Goal: Task Accomplishment & Management: Complete application form

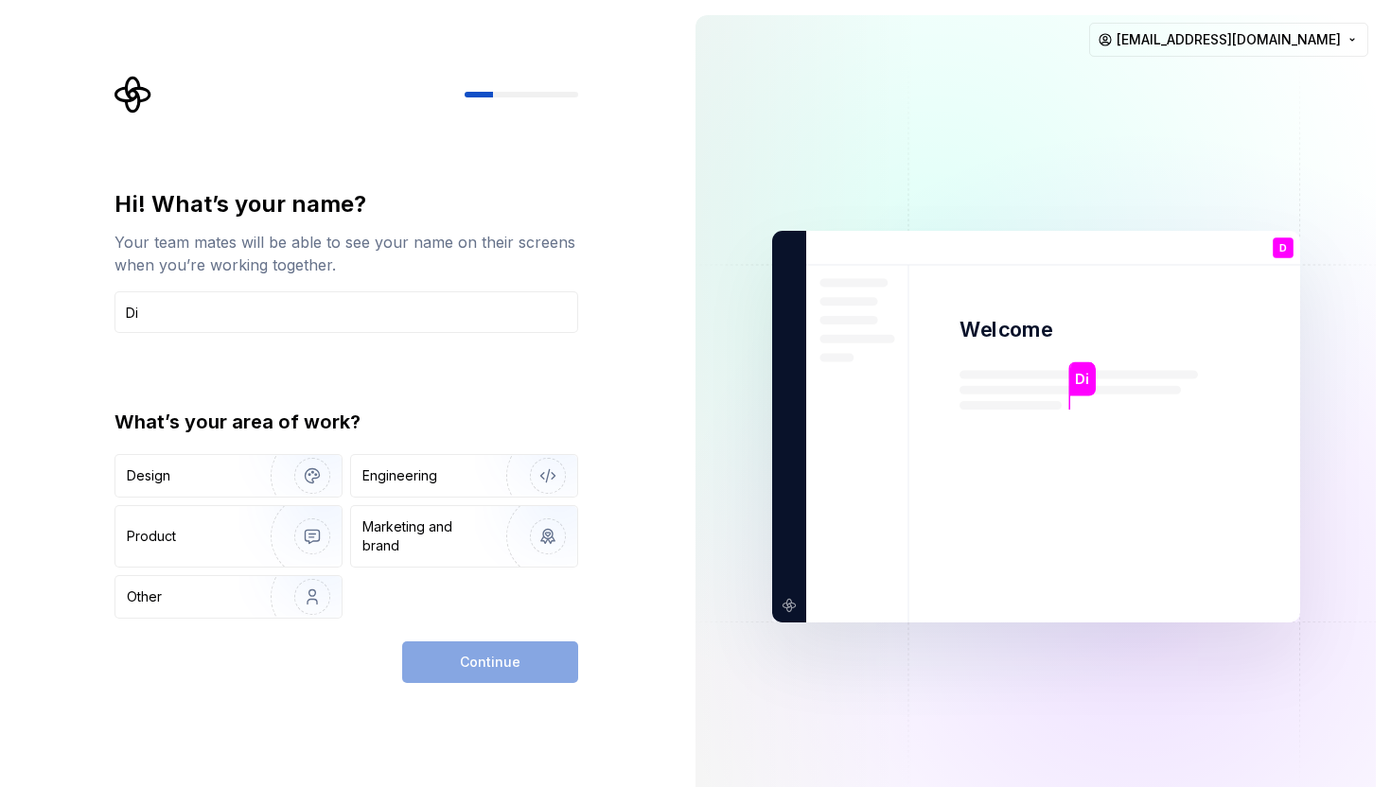
type input "D"
type input "Sadia"
click at [411, 481] on div "Engineering" at bounding box center [399, 475] width 75 height 19
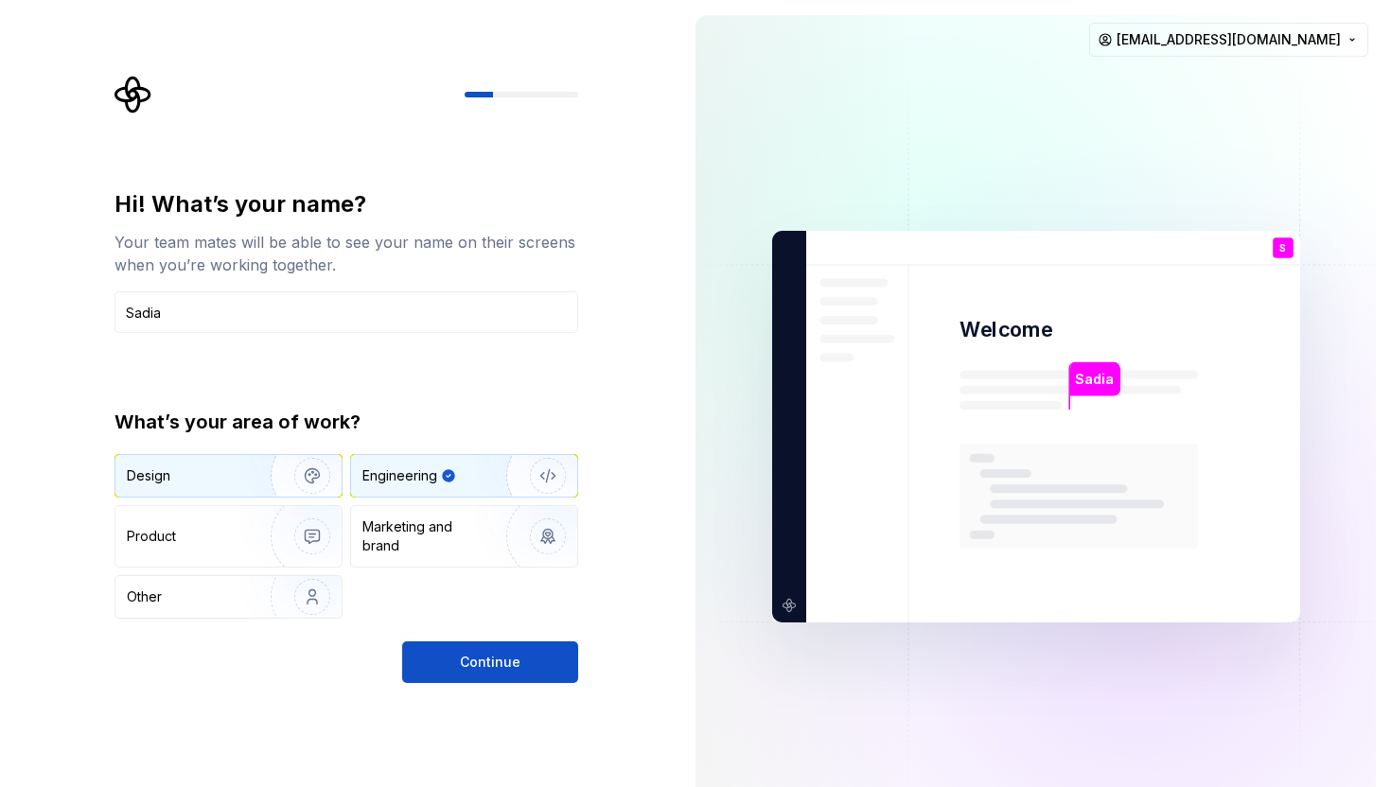
click at [258, 489] on img "button" at bounding box center [299, 475] width 121 height 127
click at [440, 486] on div "Engineering" at bounding box center [464, 476] width 226 height 42
click at [455, 658] on button "Continue" at bounding box center [490, 662] width 176 height 42
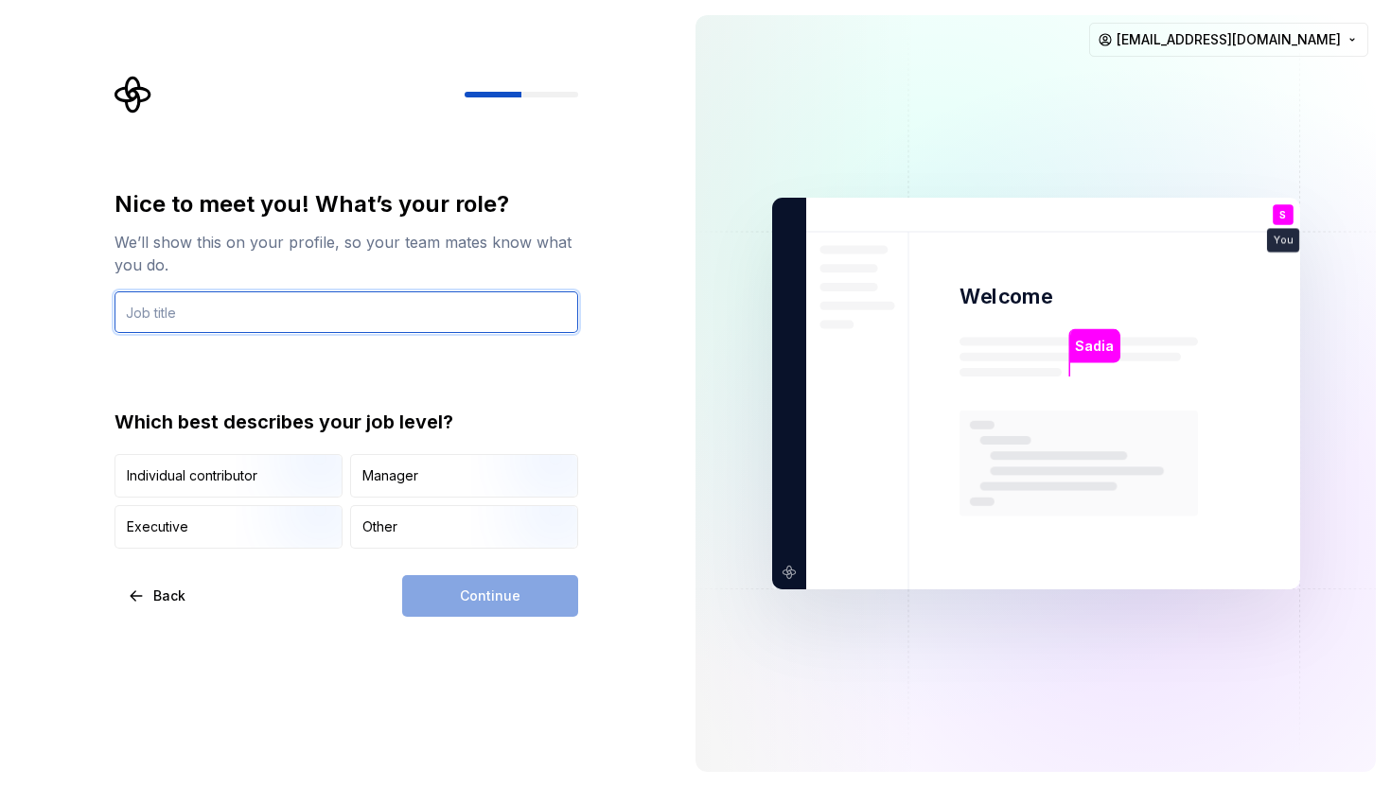
click at [432, 320] on input "text" at bounding box center [346, 312] width 464 height 42
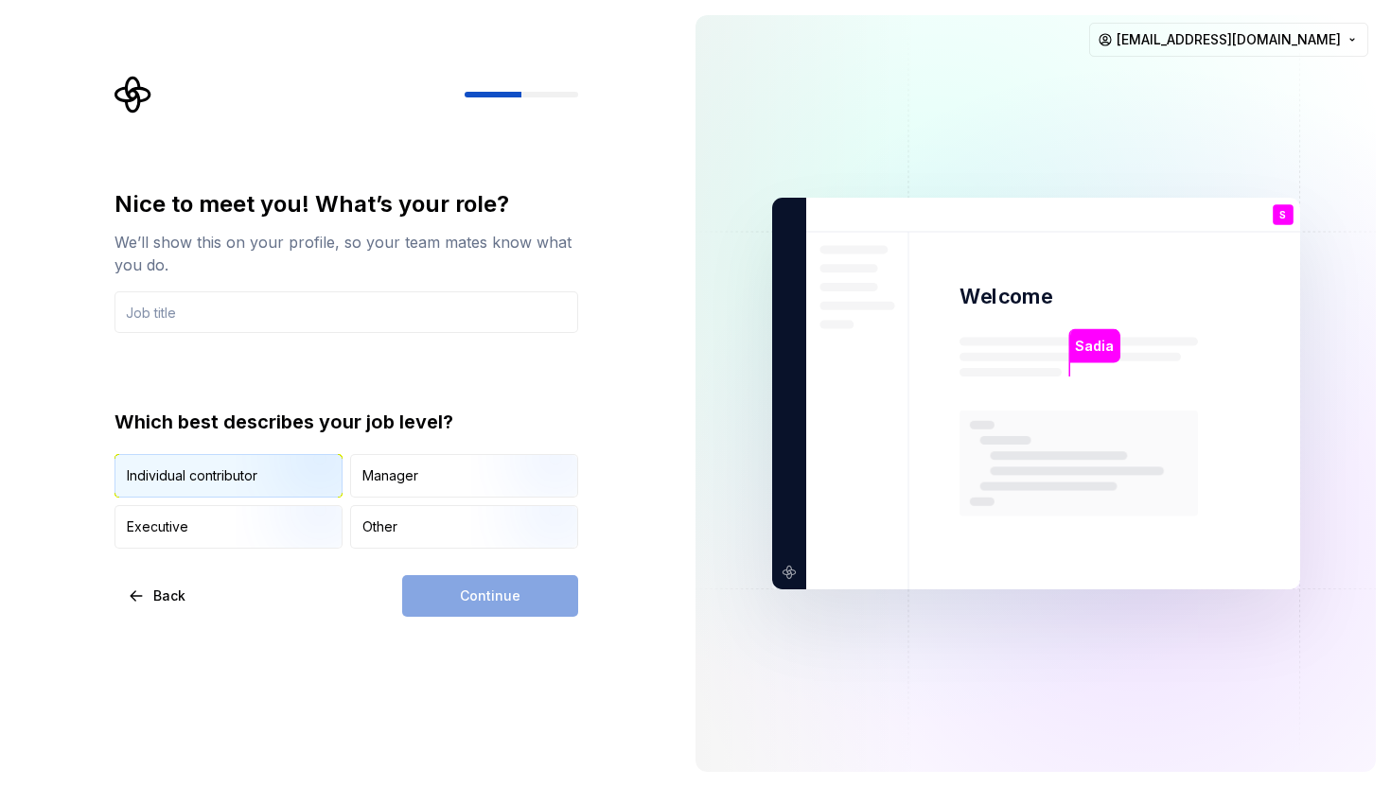
click at [324, 470] on img "button" at bounding box center [296, 499] width 121 height 127
click at [438, 597] on div "Continue" at bounding box center [490, 596] width 176 height 42
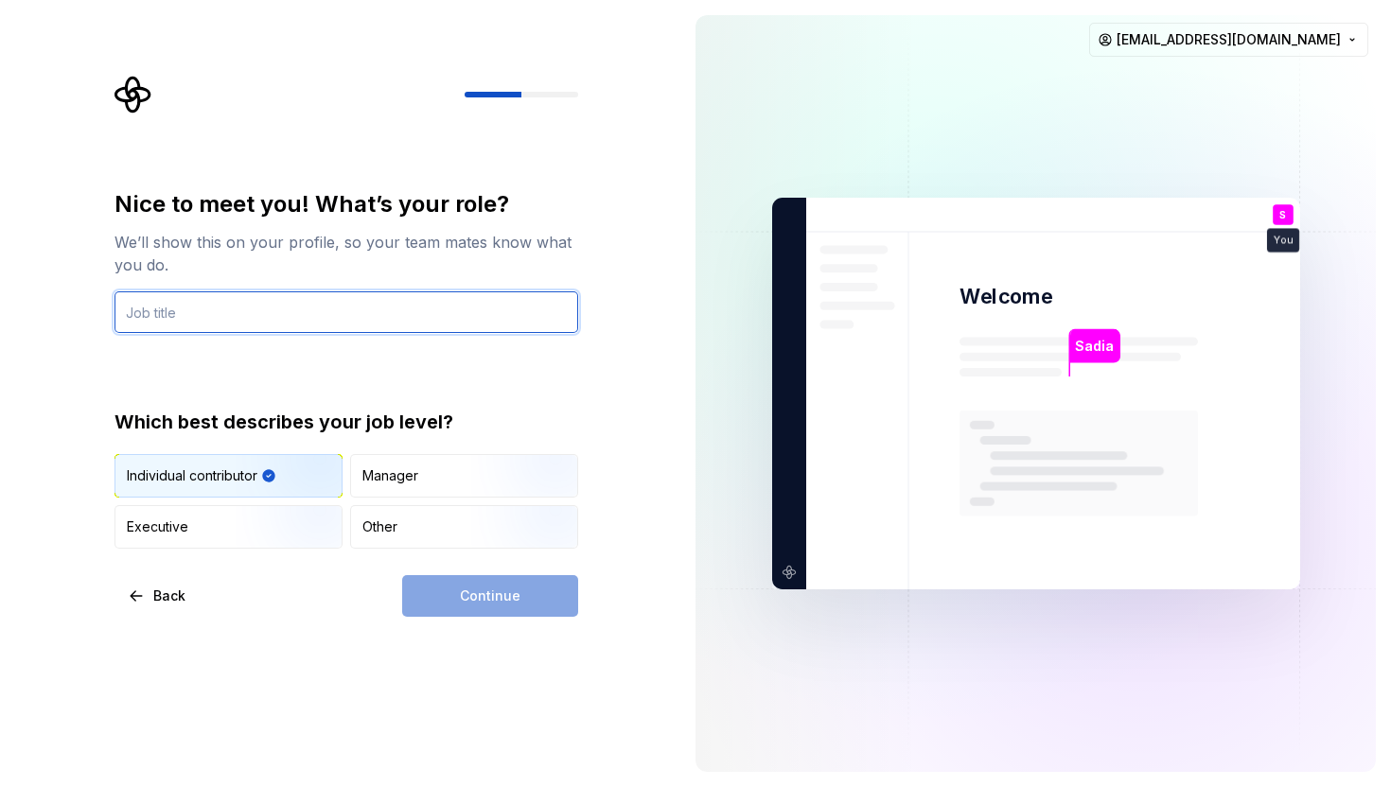
click at [347, 328] on input "text" at bounding box center [346, 312] width 464 height 42
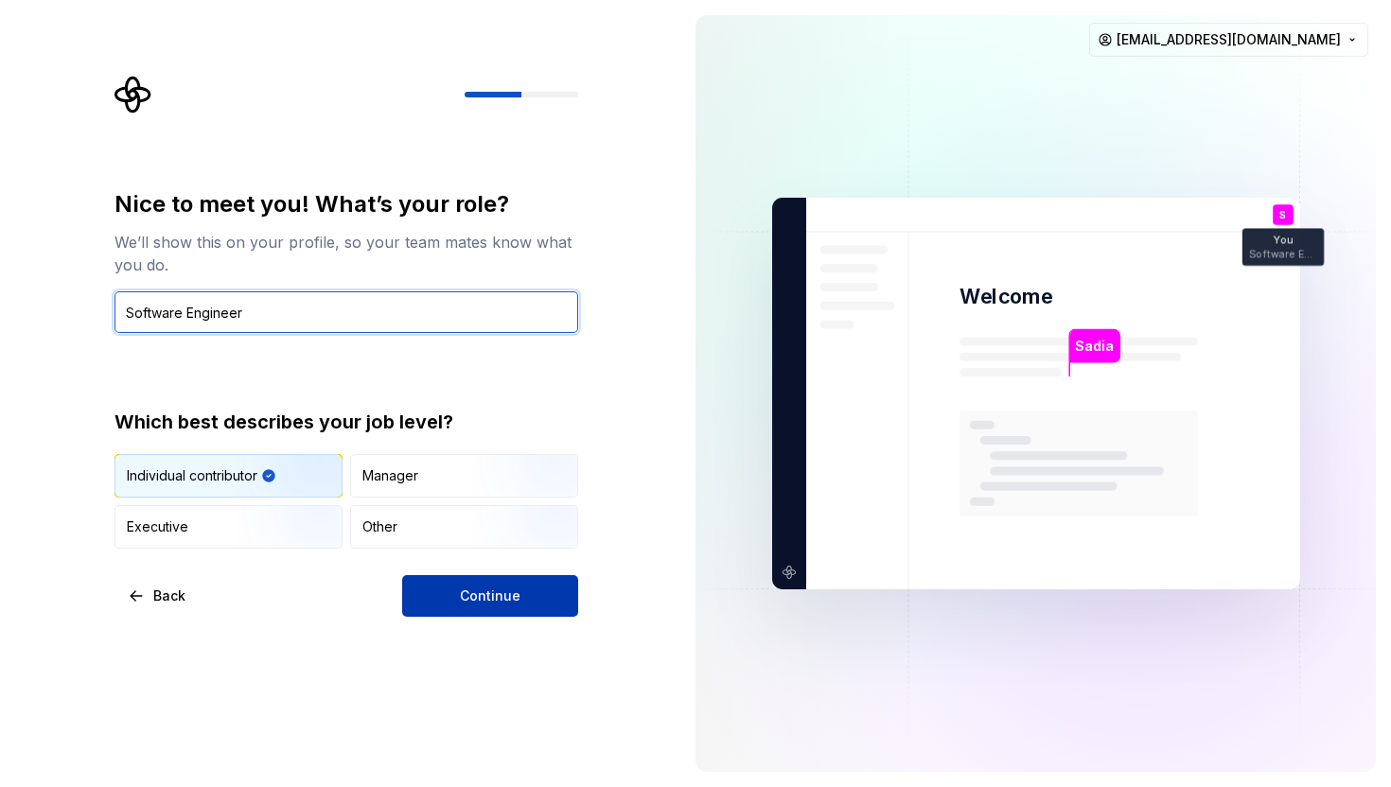
type input "Software Engineer"
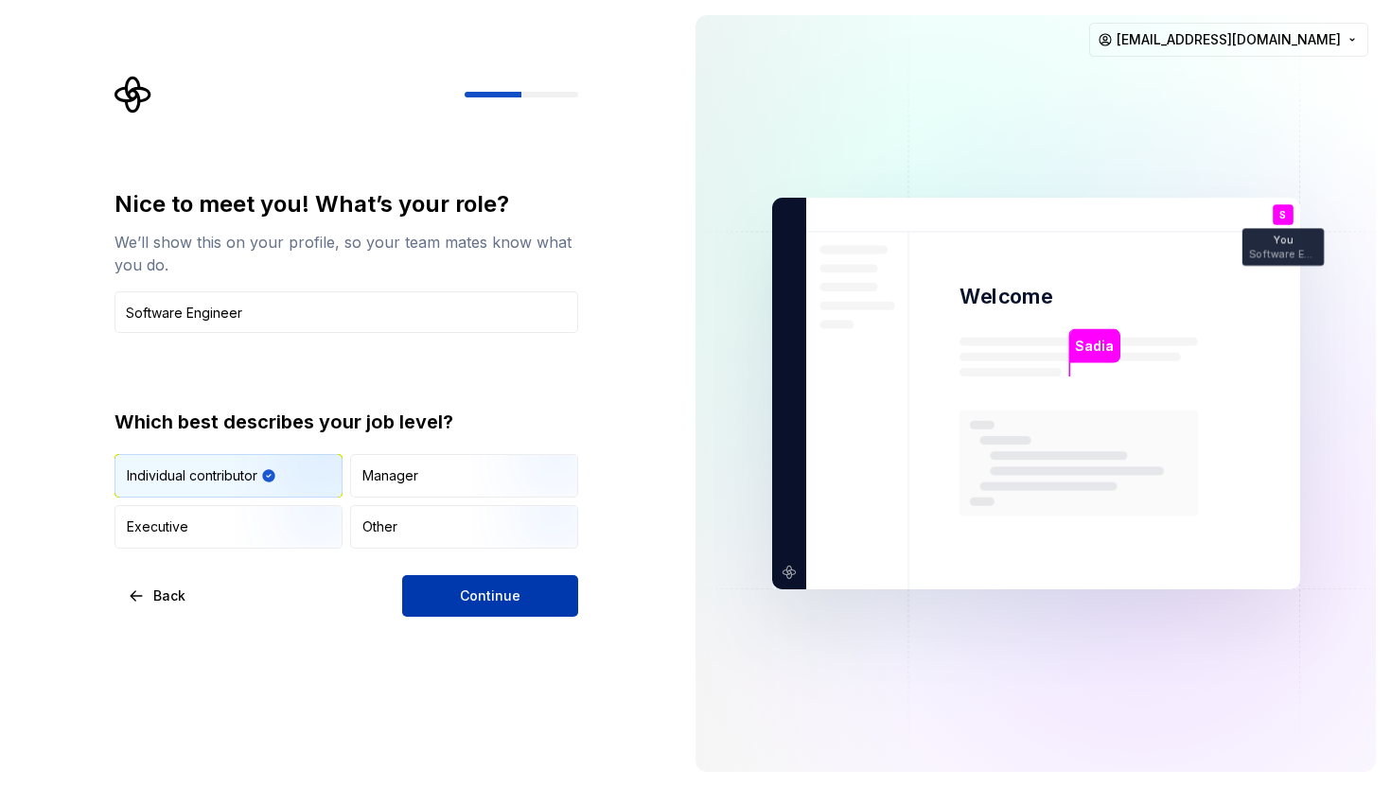
click at [434, 592] on button "Continue" at bounding box center [490, 596] width 176 height 42
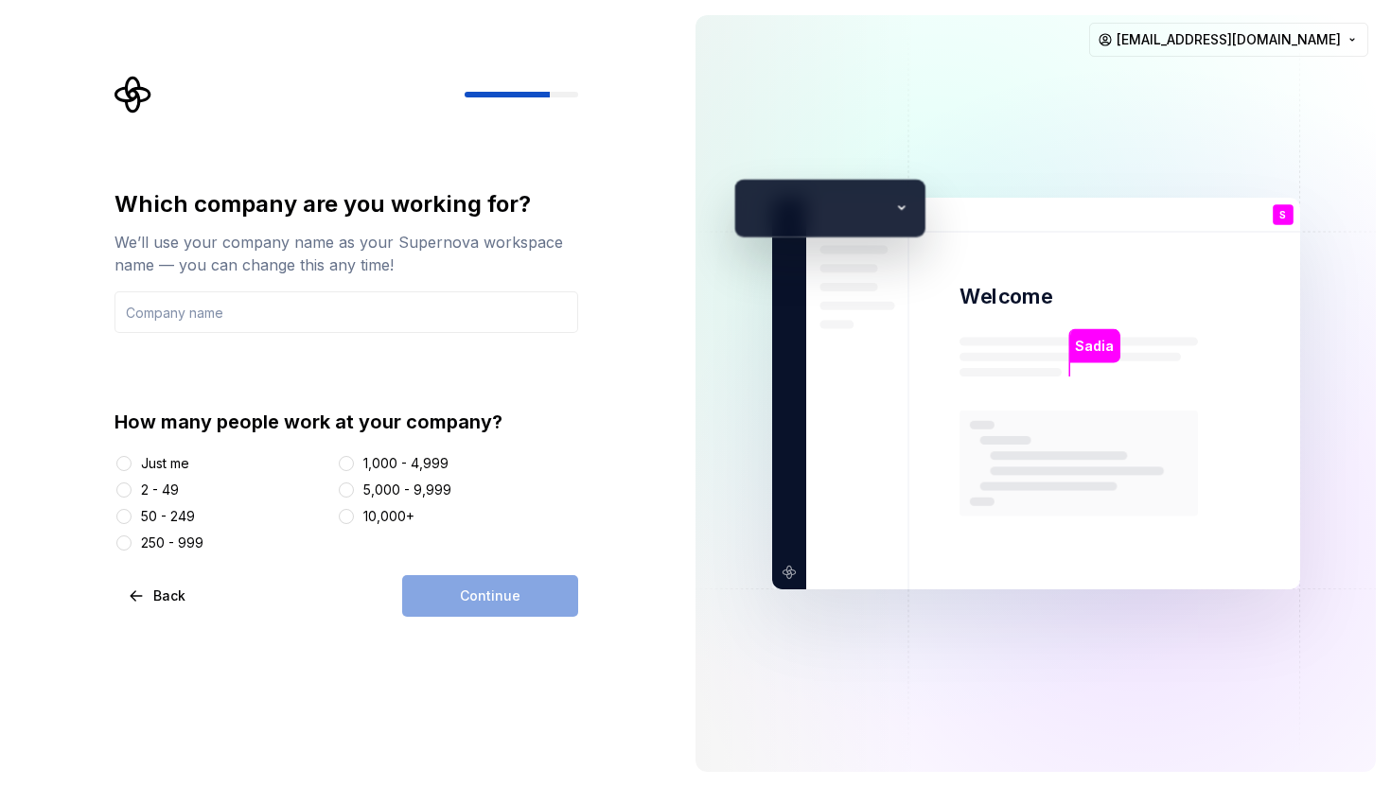
click at [176, 455] on div "Just me" at bounding box center [165, 463] width 48 height 19
click at [131, 456] on button "Just me" at bounding box center [123, 463] width 15 height 15
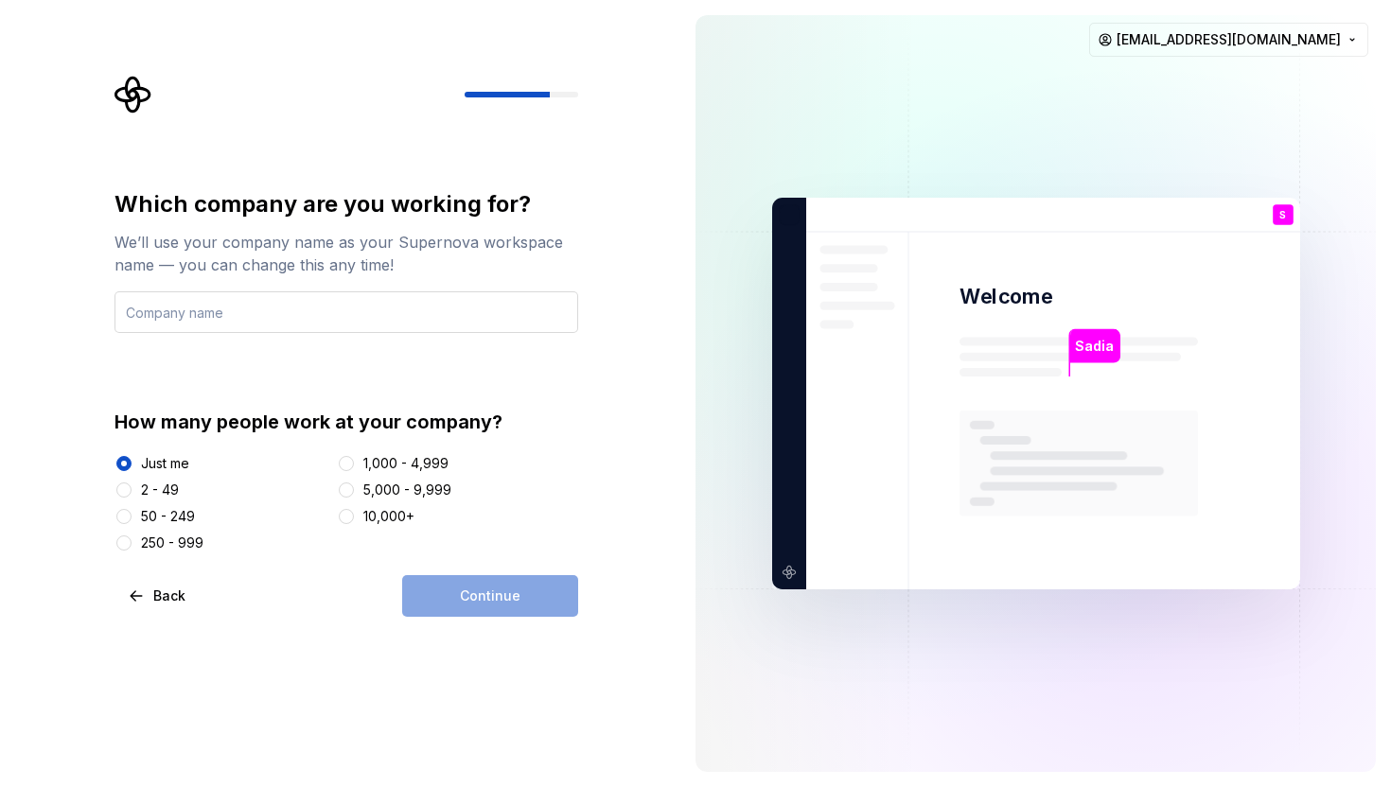
click at [251, 306] on input "text" at bounding box center [346, 312] width 464 height 42
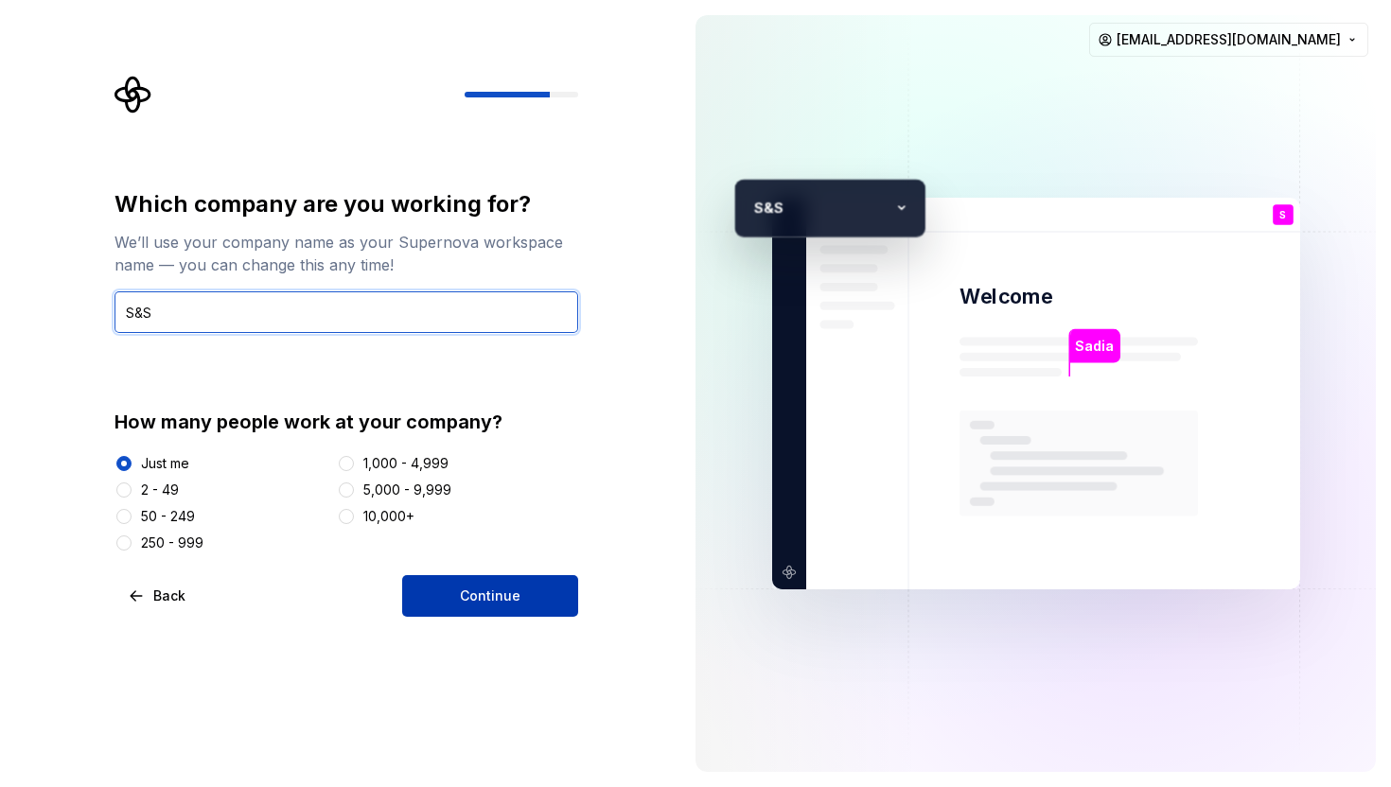
type input "S&S"
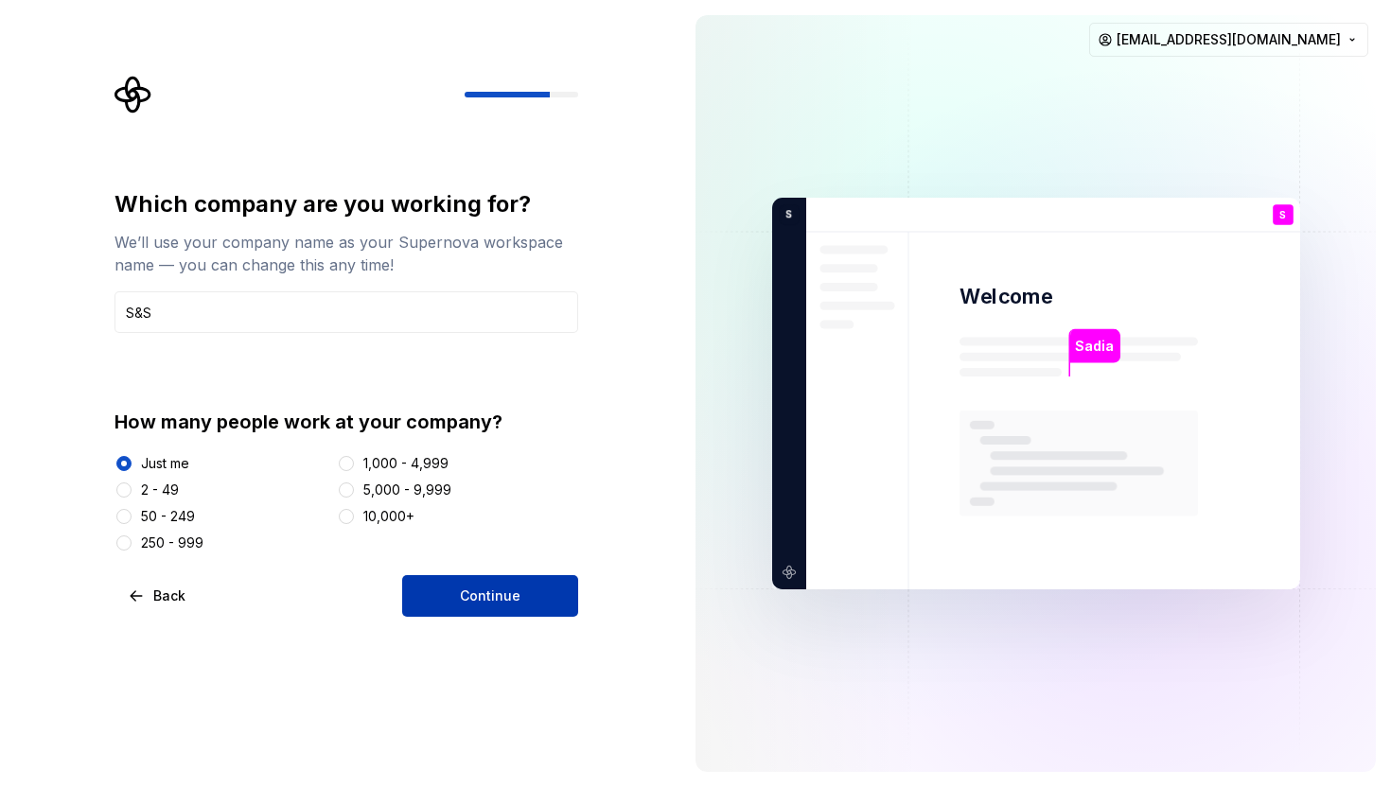
click at [458, 605] on button "Continue" at bounding box center [490, 596] width 176 height 42
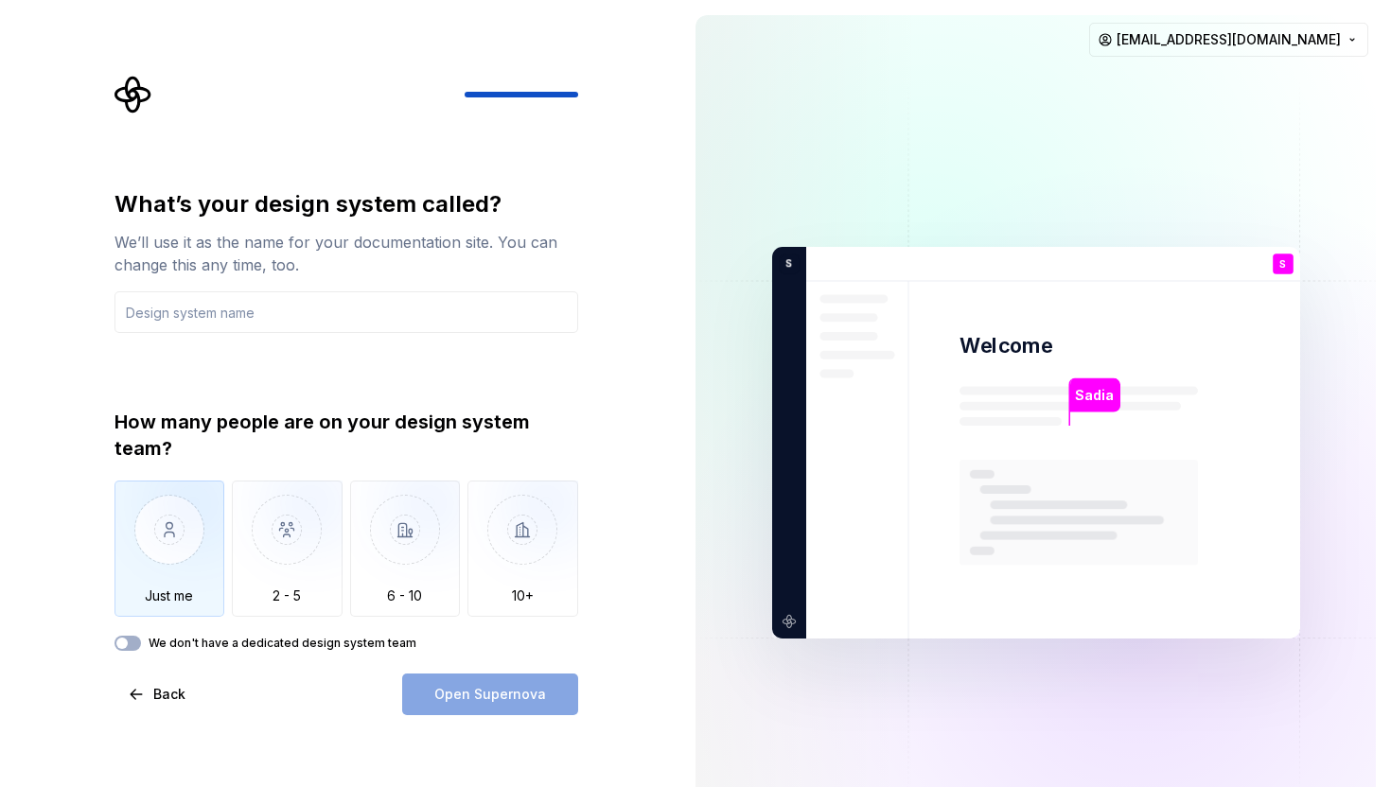
click at [182, 554] on img "button" at bounding box center [169, 544] width 111 height 127
click at [279, 319] on input "text" at bounding box center [346, 312] width 464 height 42
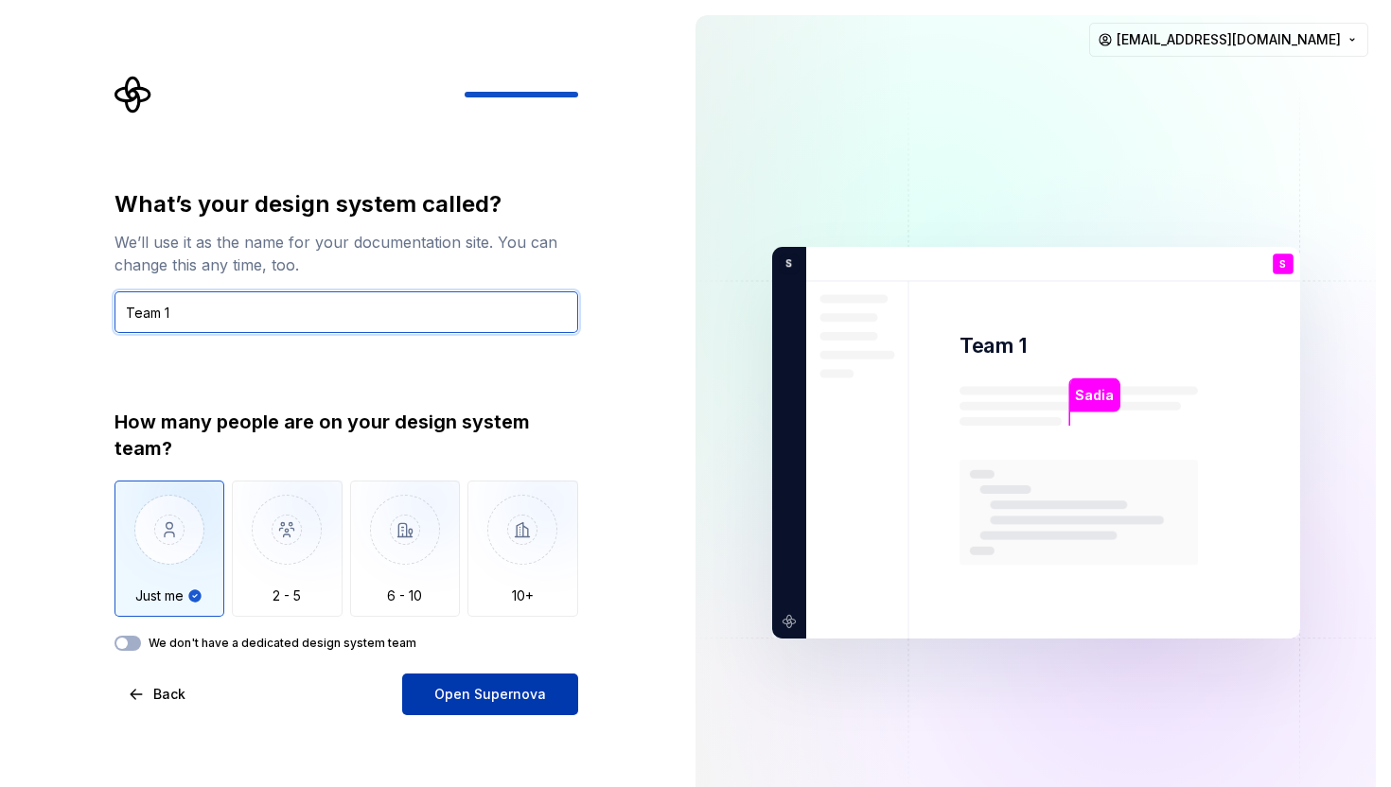
type input "Team 1"
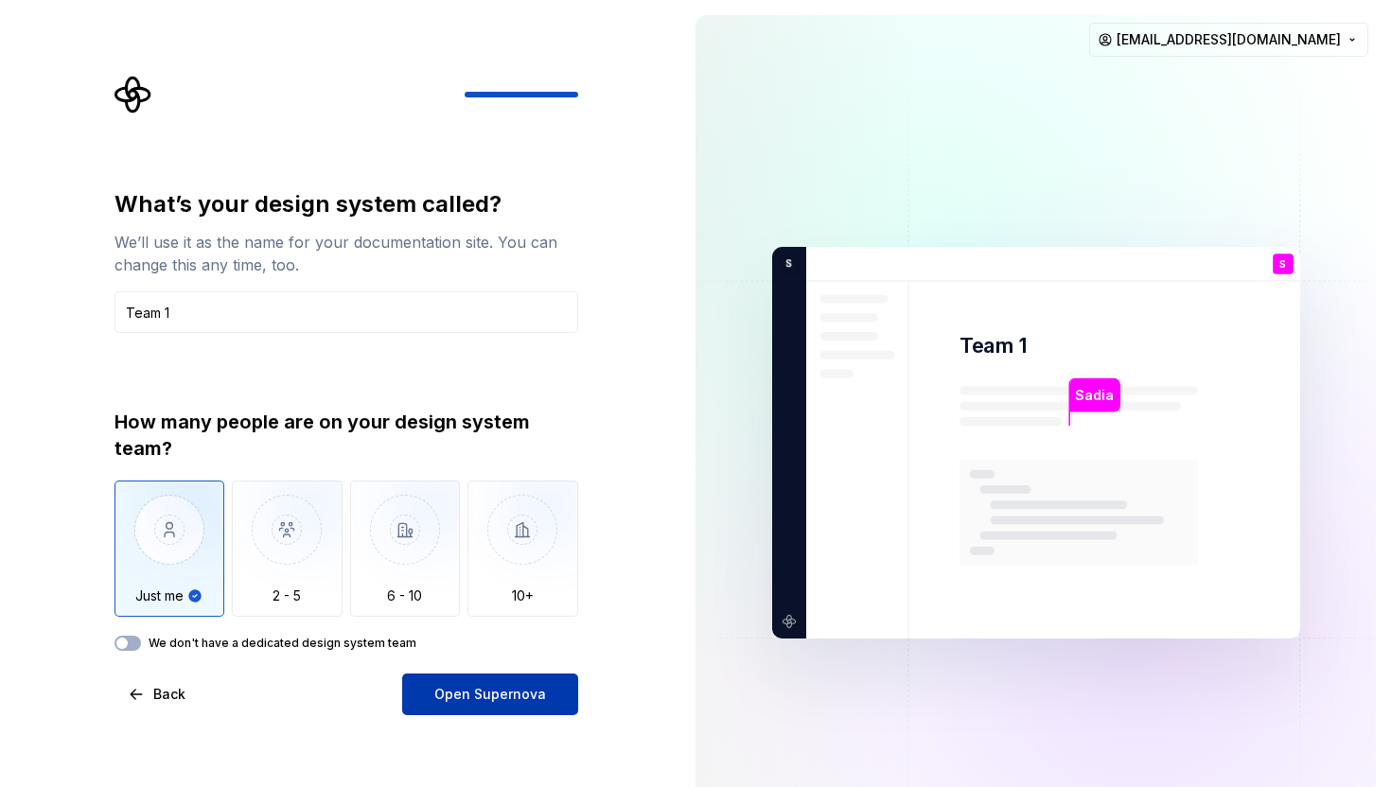
click at [466, 687] on span "Open Supernova" at bounding box center [490, 694] width 112 height 19
